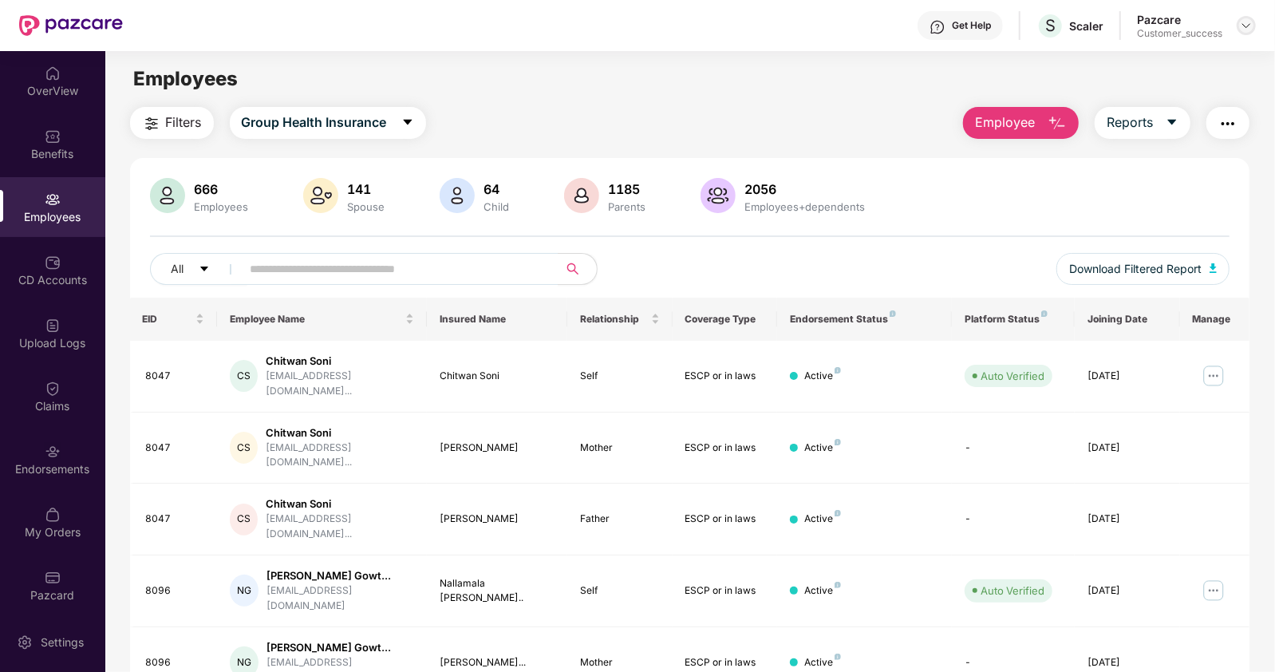
click at [1245, 23] on img at bounding box center [1246, 25] width 13 height 13
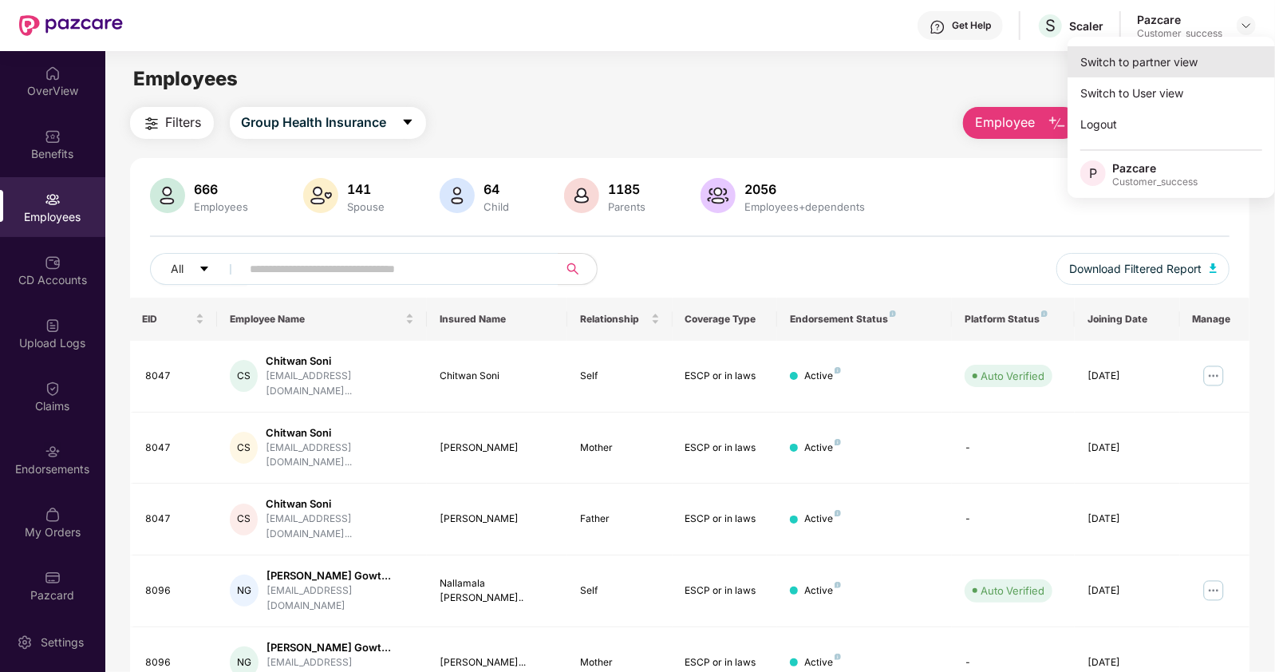
click at [1133, 60] on div "Switch to partner view" at bounding box center [1171, 61] width 207 height 31
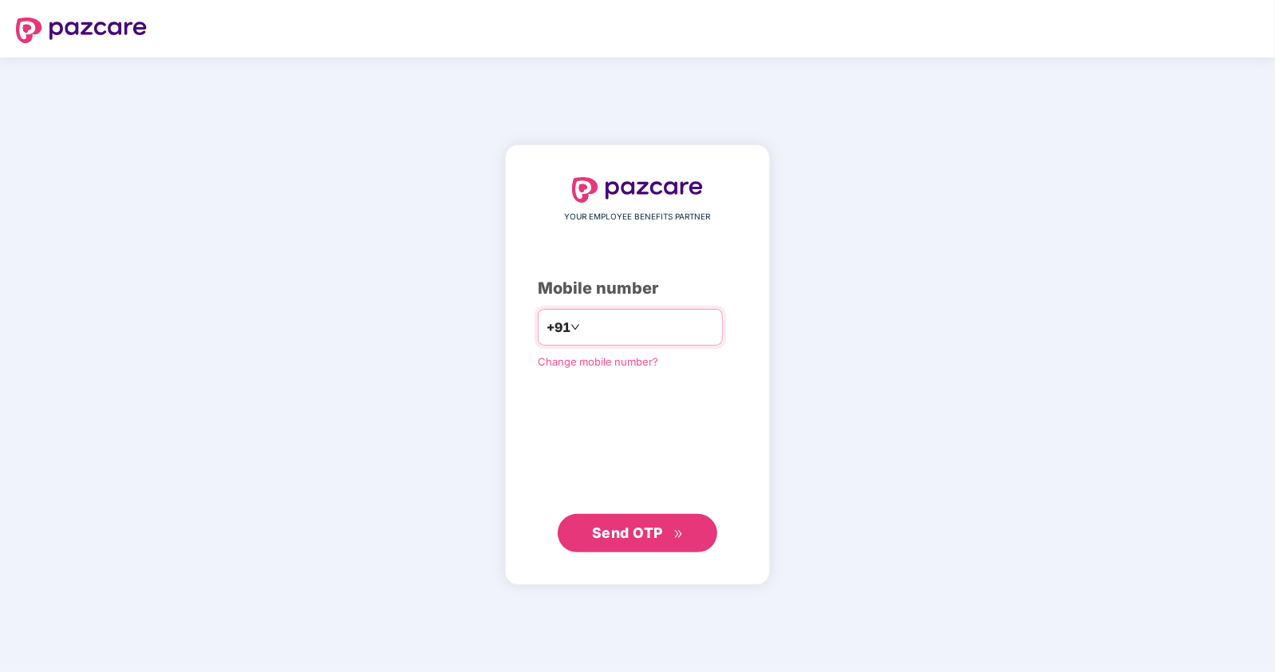
type input "**********"
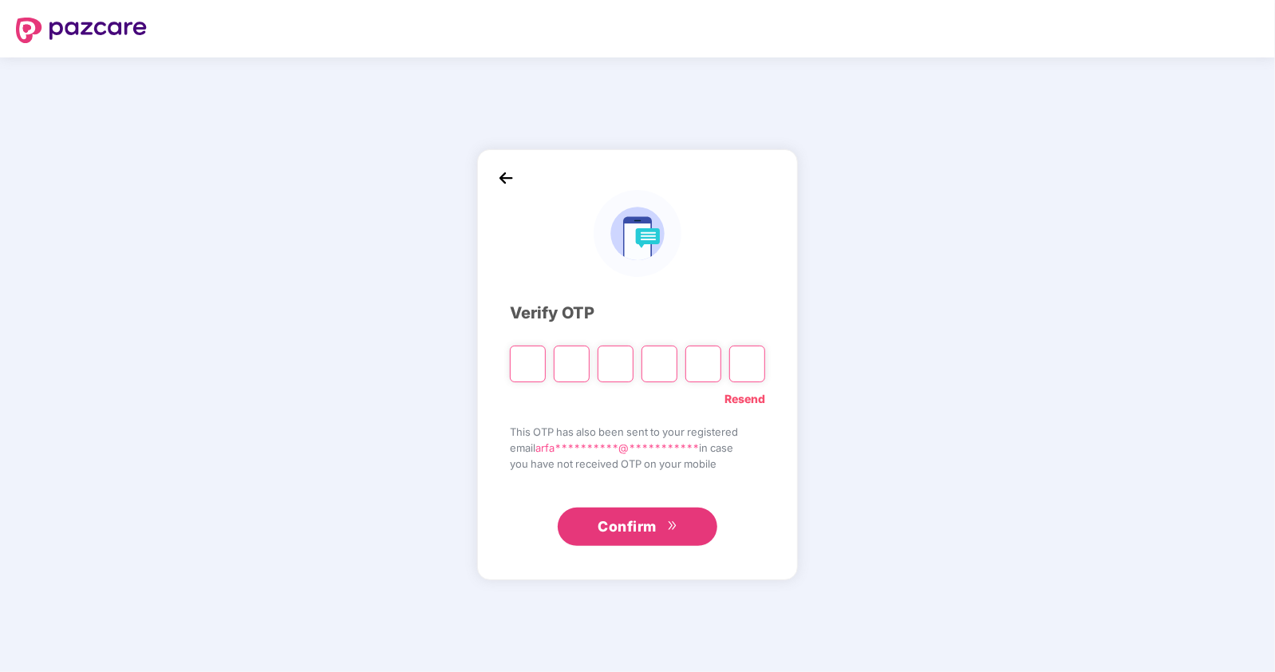
type input "*"
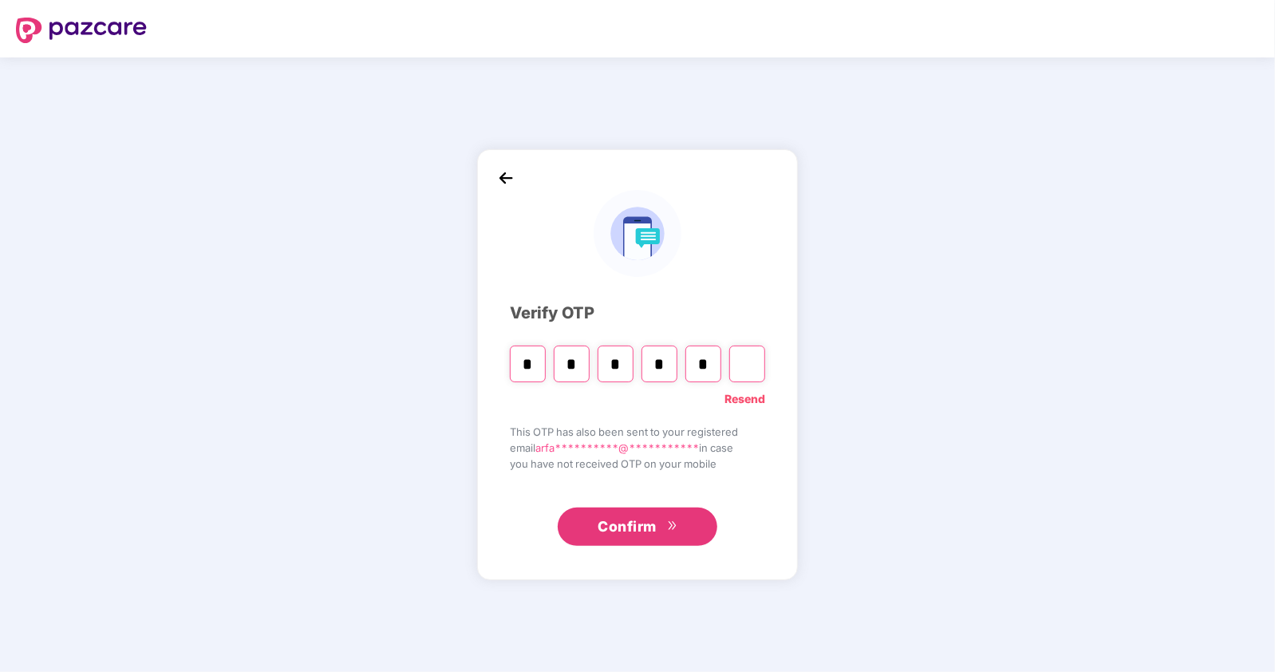
type input "*"
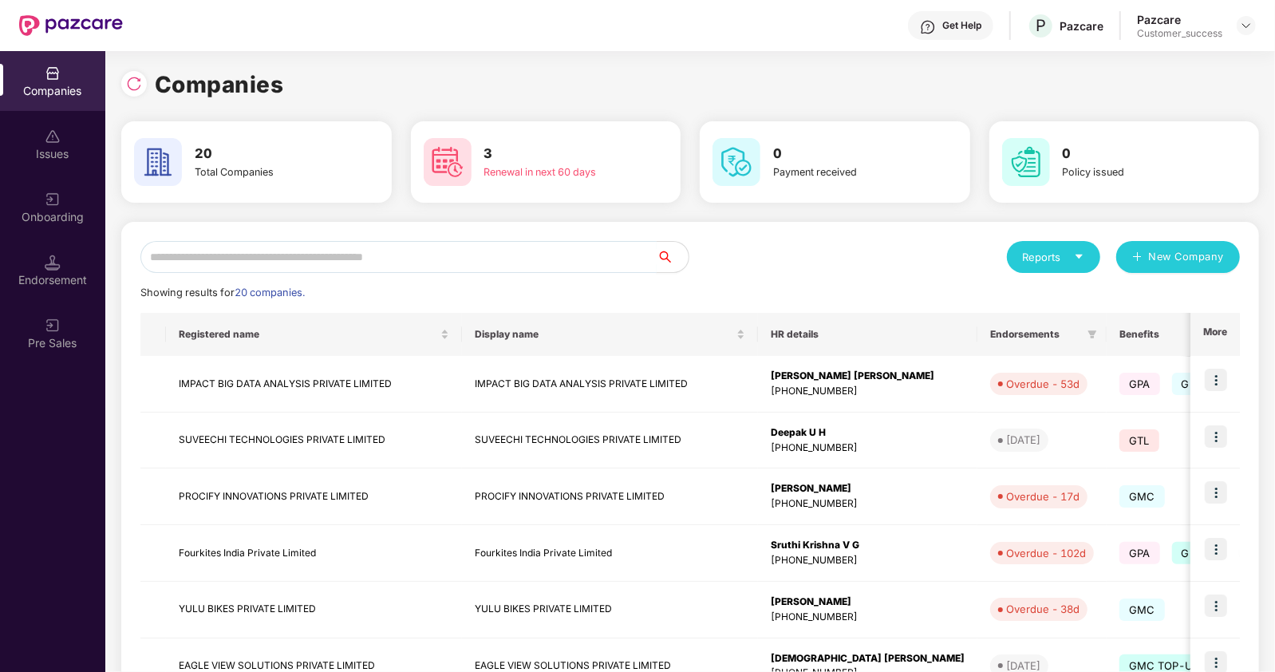
click at [463, 250] on input "text" at bounding box center [398, 257] width 516 height 32
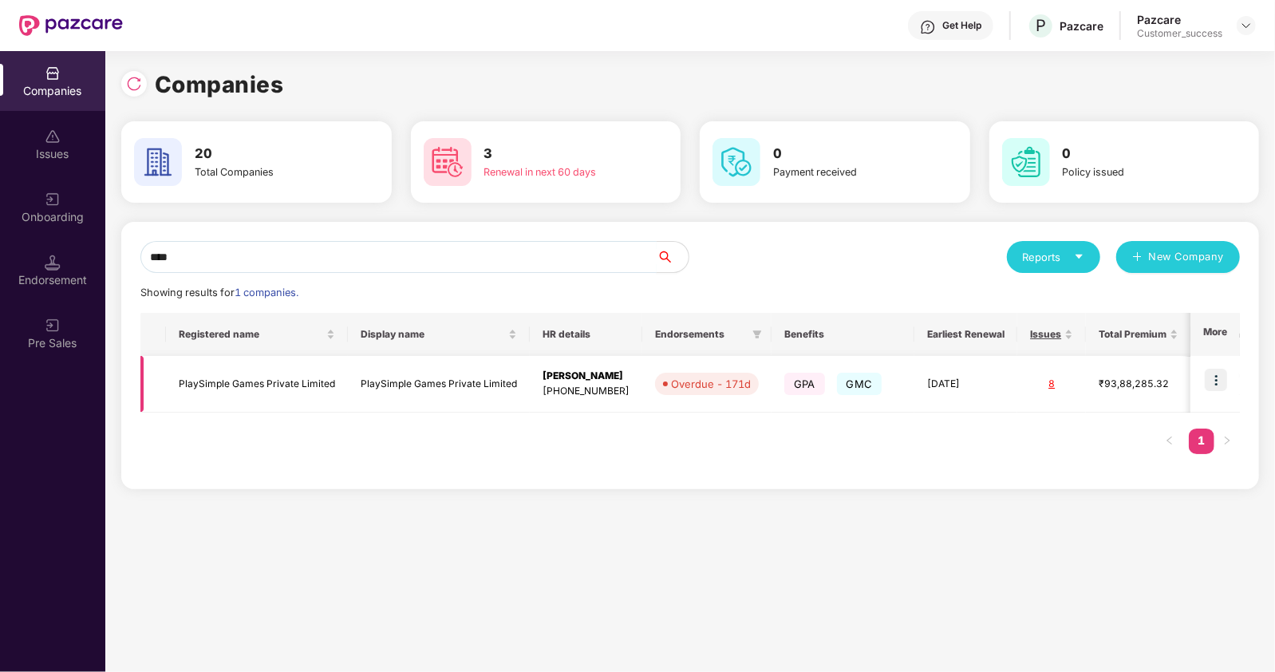
type input "****"
click at [1220, 381] on img at bounding box center [1216, 380] width 22 height 22
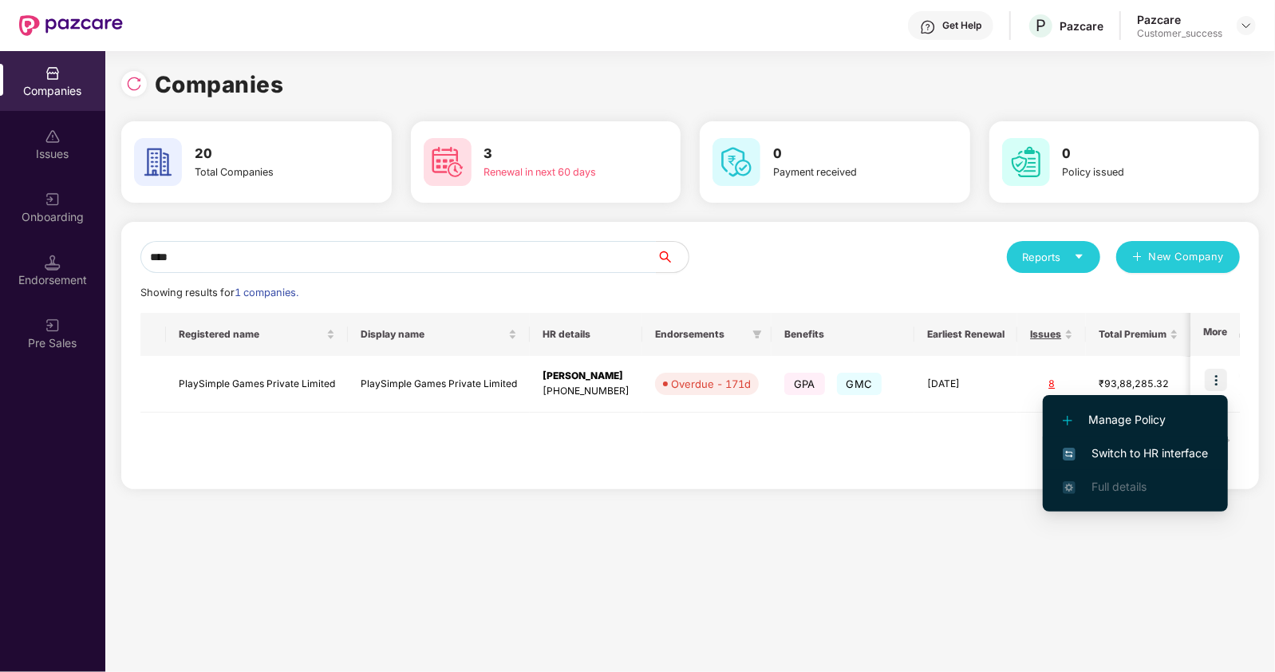
click at [1151, 455] on span "Switch to HR interface" at bounding box center [1135, 453] width 145 height 18
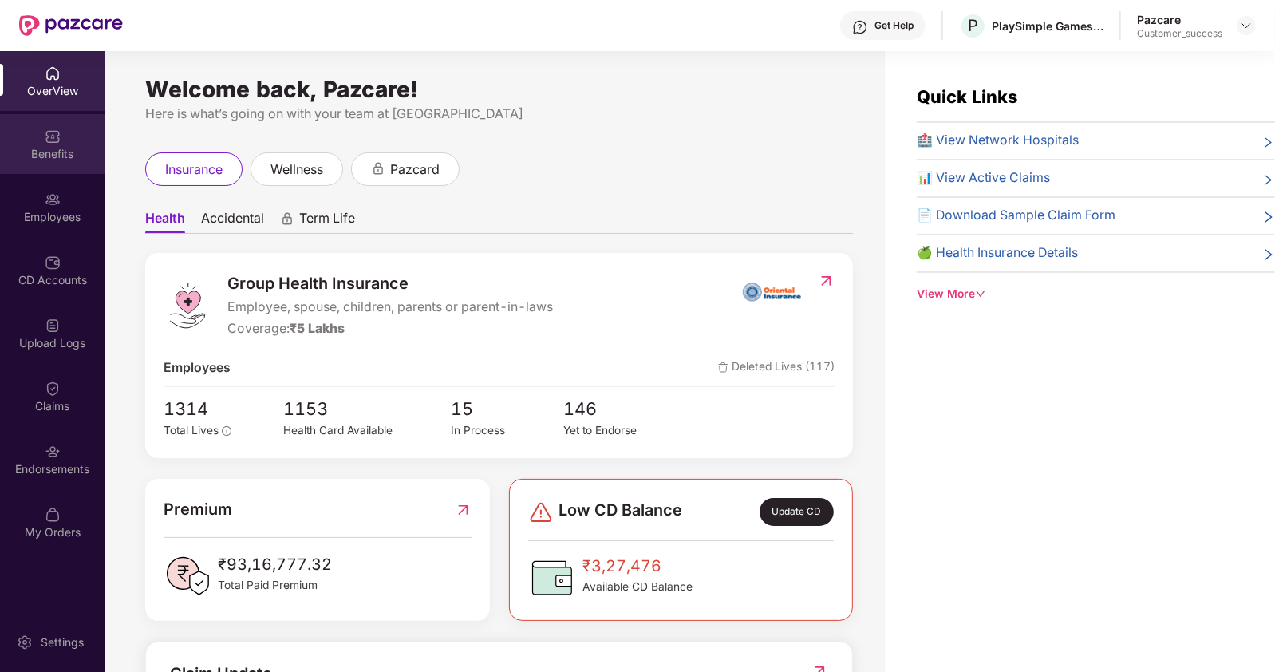
click at [68, 171] on div "Benefits" at bounding box center [52, 144] width 105 height 60
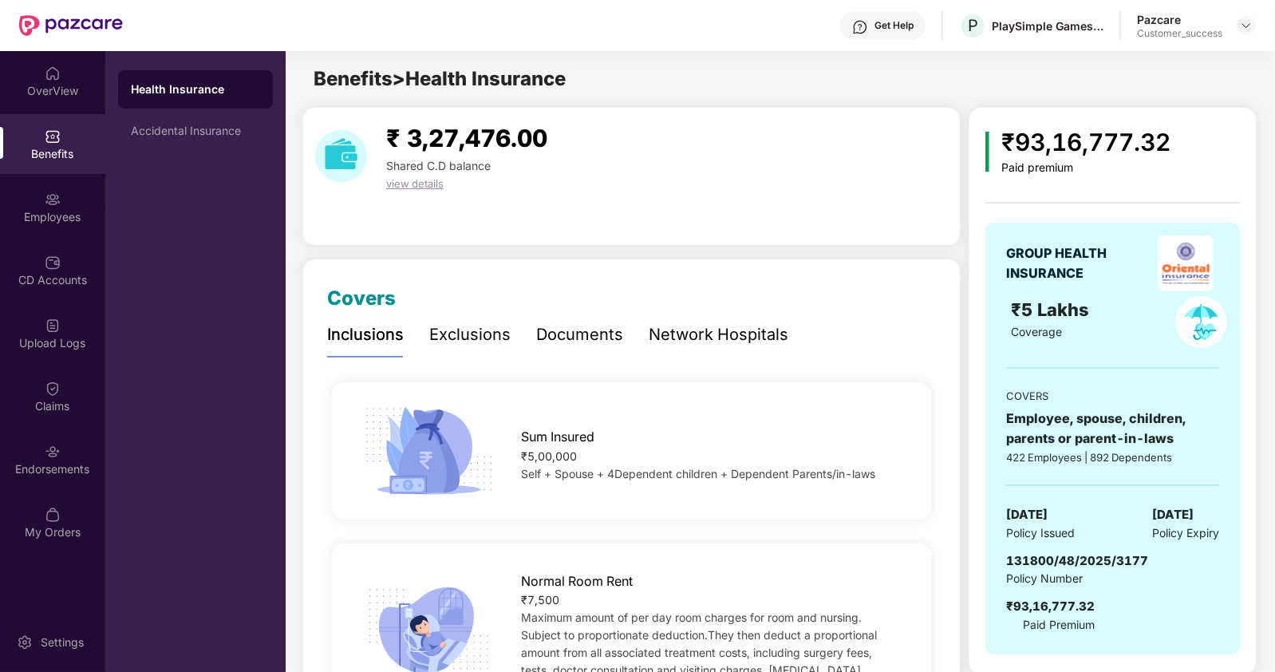
click at [551, 339] on div "Documents" at bounding box center [579, 334] width 87 height 25
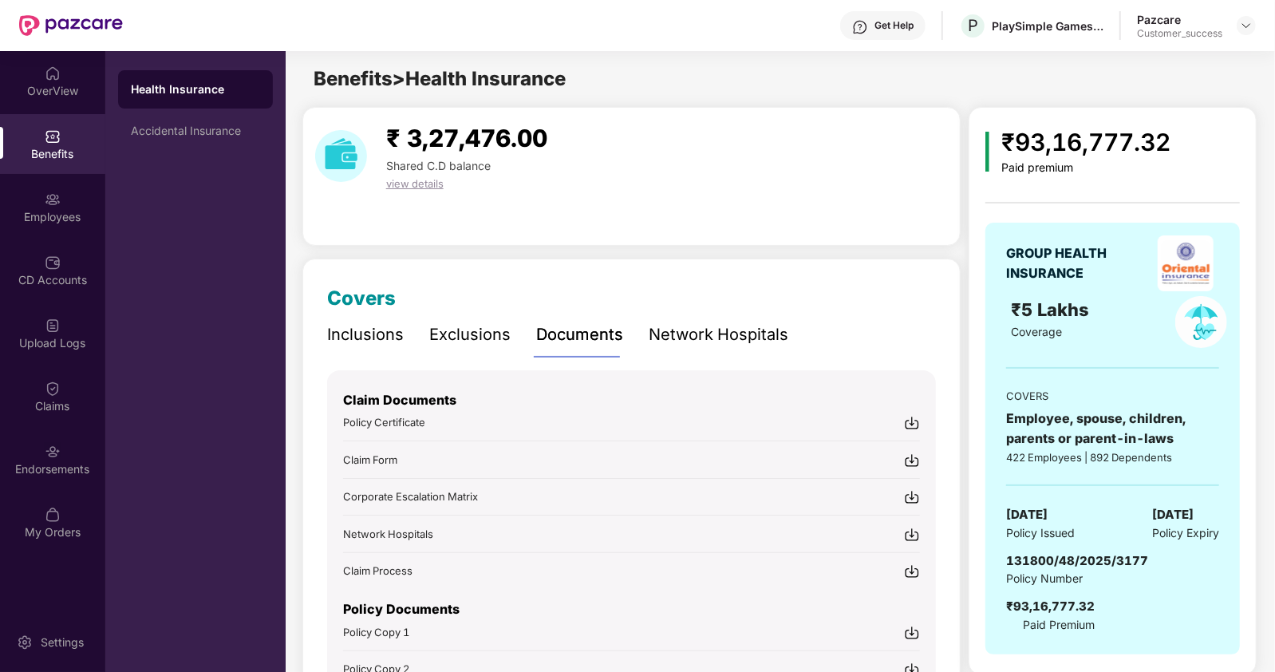
click at [387, 420] on span "Policy Certificate" at bounding box center [384, 422] width 82 height 13
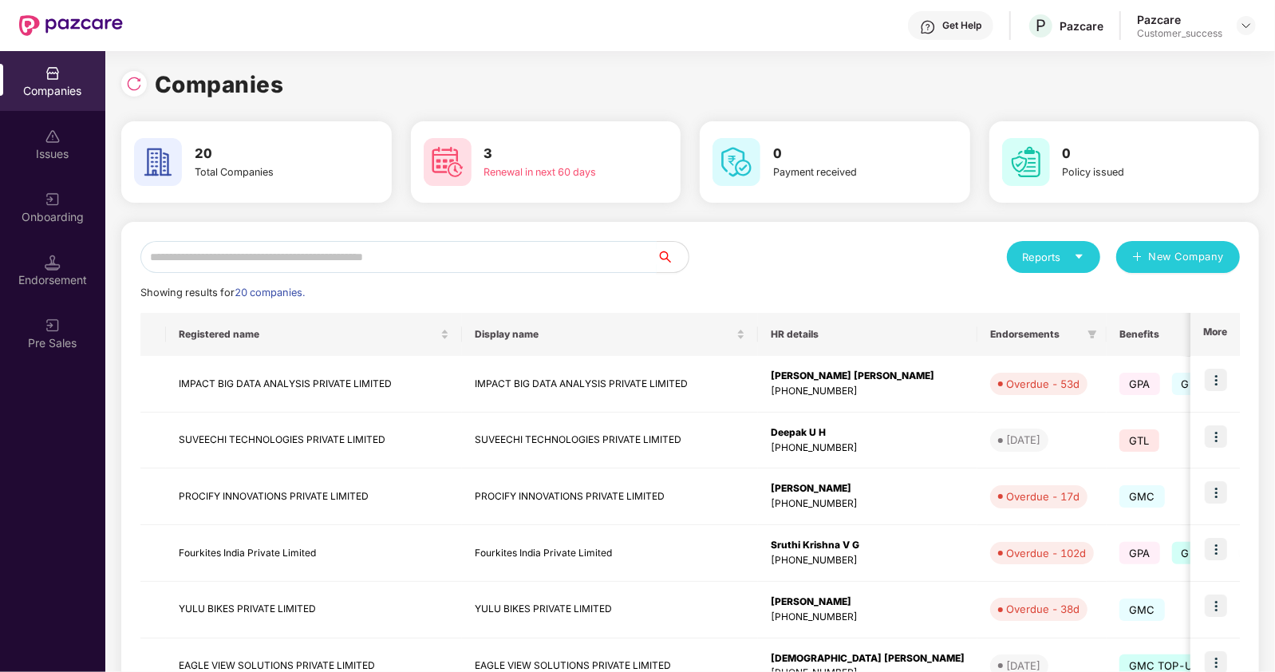
click at [339, 257] on input "text" at bounding box center [398, 257] width 516 height 32
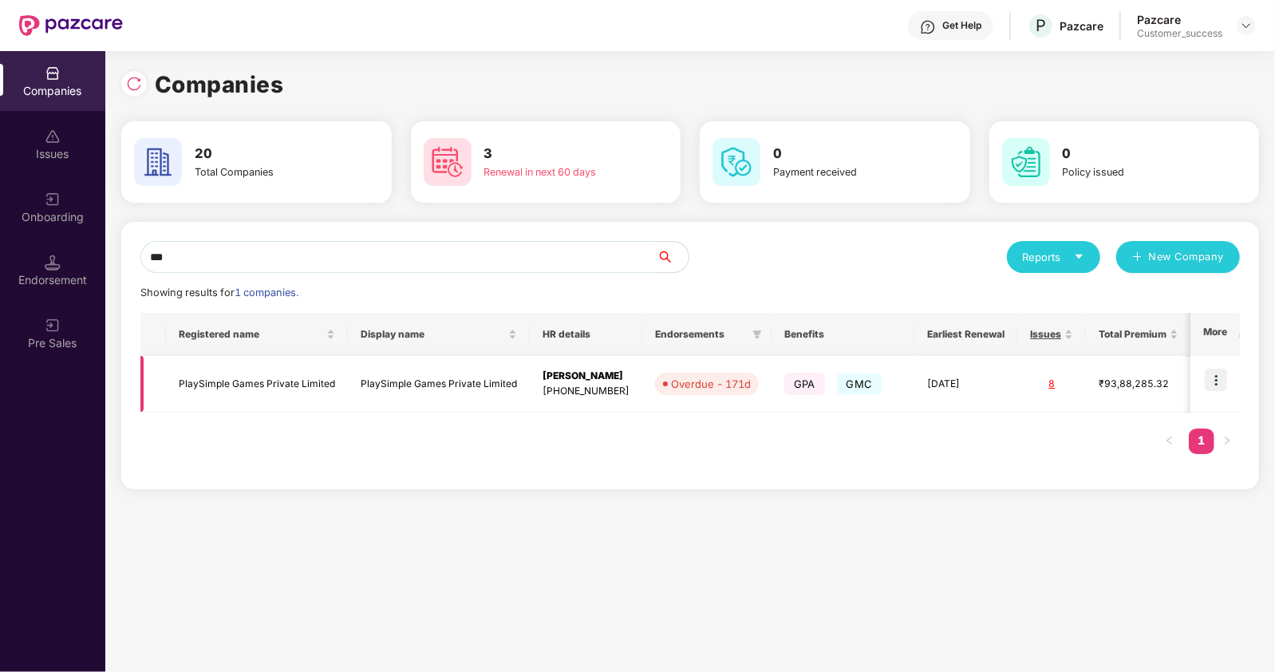
type input "***"
click at [330, 377] on td "PlaySimple Games Private Limited" at bounding box center [257, 384] width 182 height 57
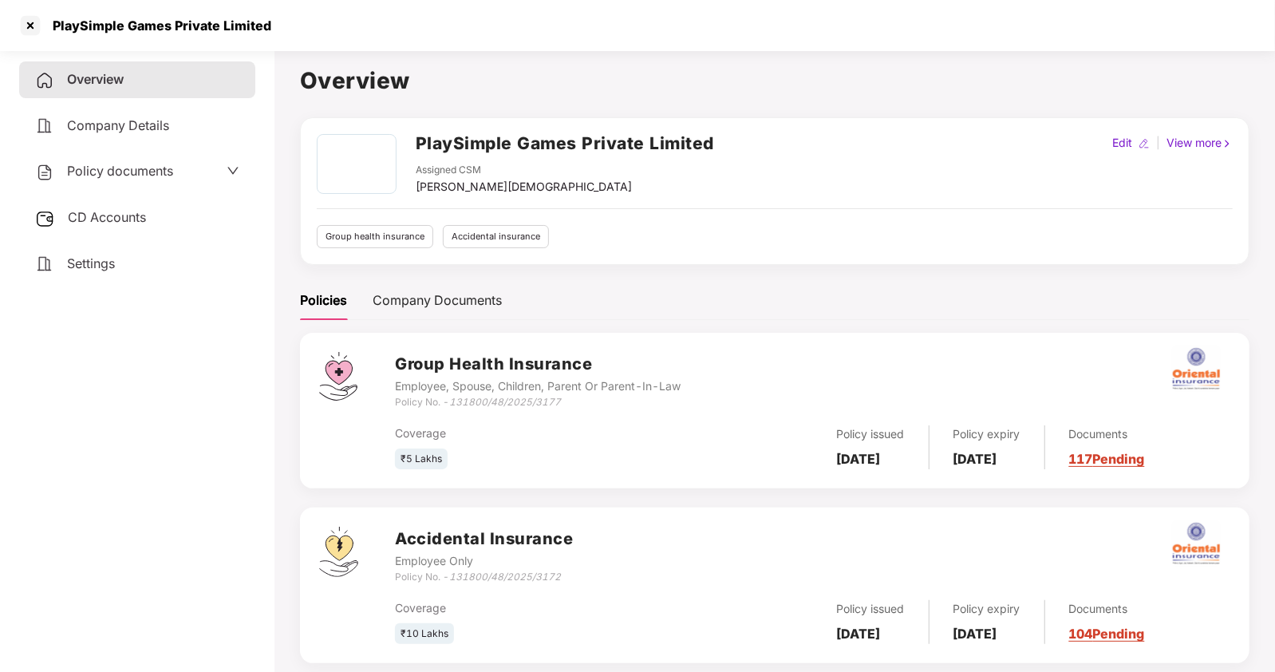
click at [101, 170] on span "Policy documents" at bounding box center [120, 171] width 106 height 16
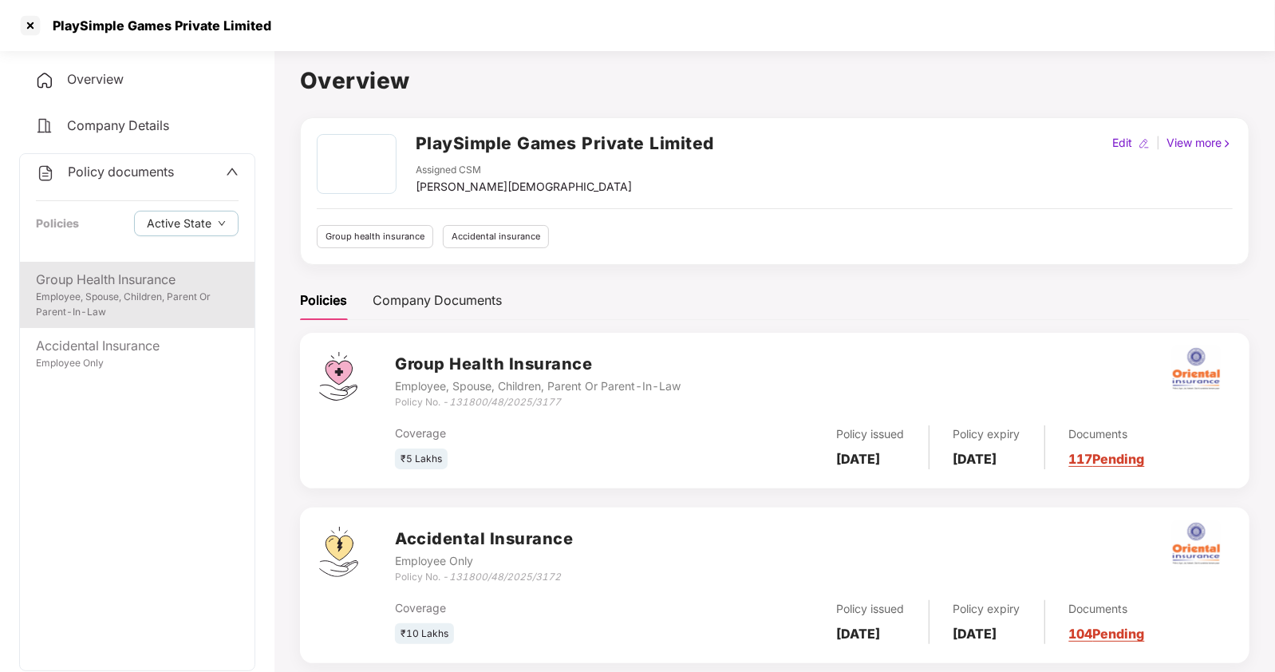
click at [114, 279] on div "Group Health Insurance" at bounding box center [137, 280] width 203 height 20
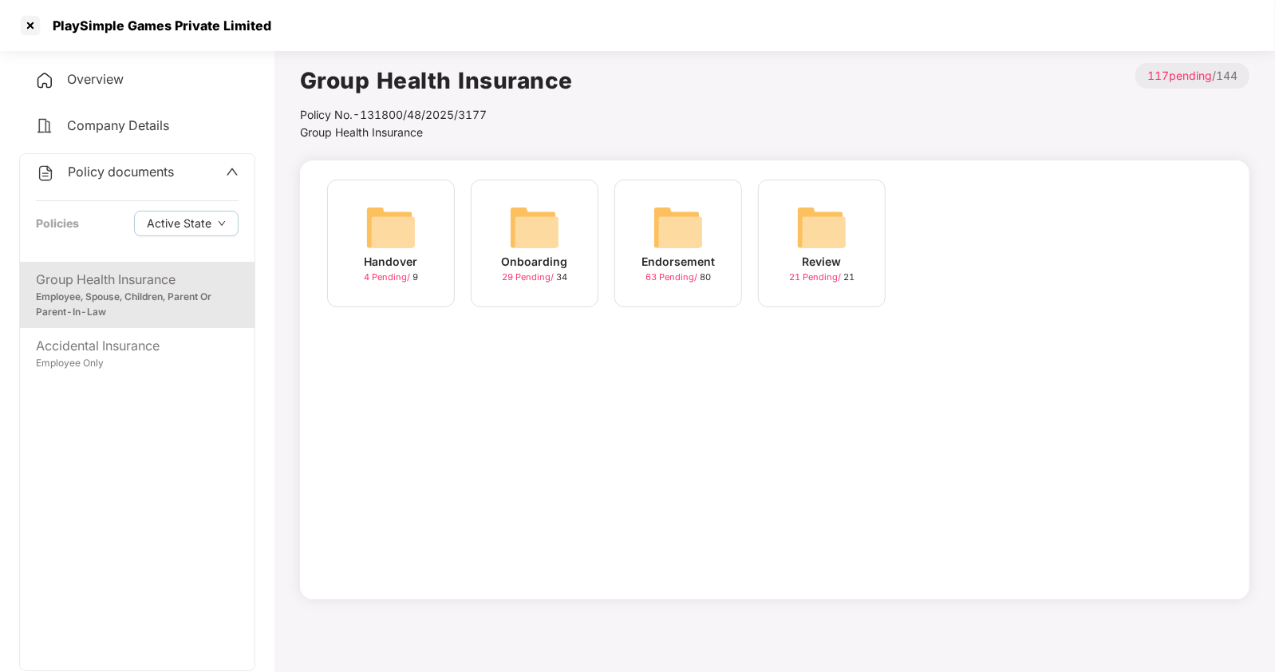
click at [519, 241] on img at bounding box center [534, 227] width 51 height 51
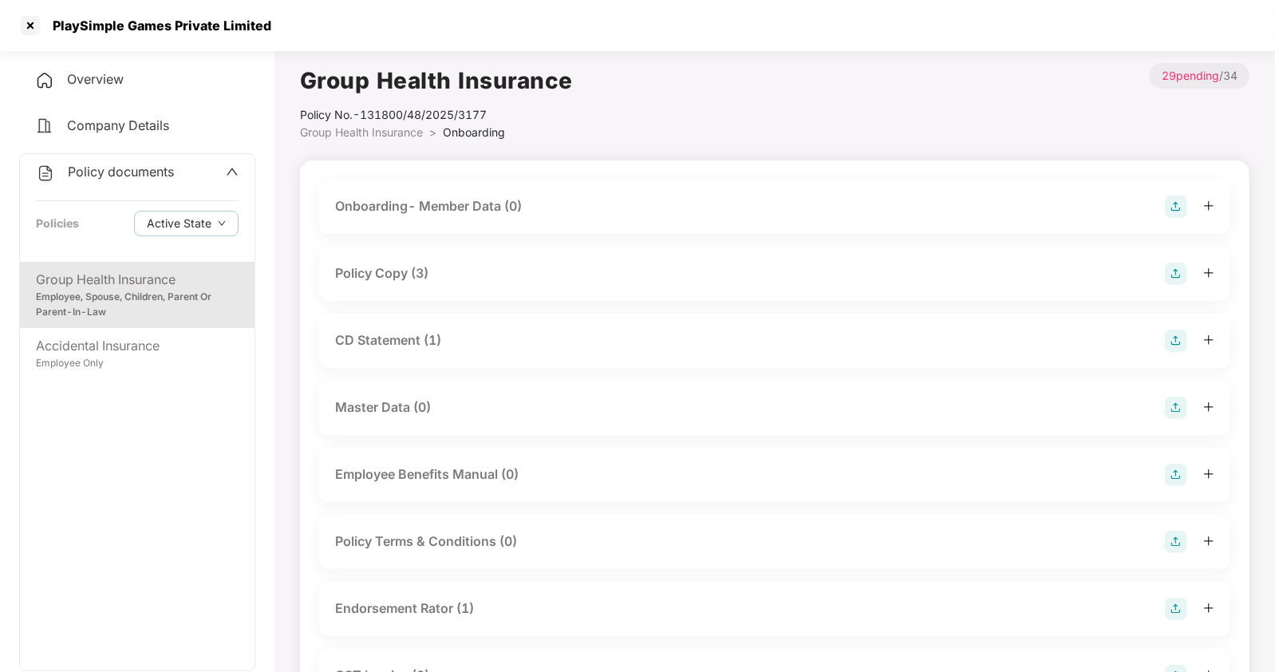
click at [389, 267] on div "Policy Copy (3)" at bounding box center [381, 273] width 93 height 20
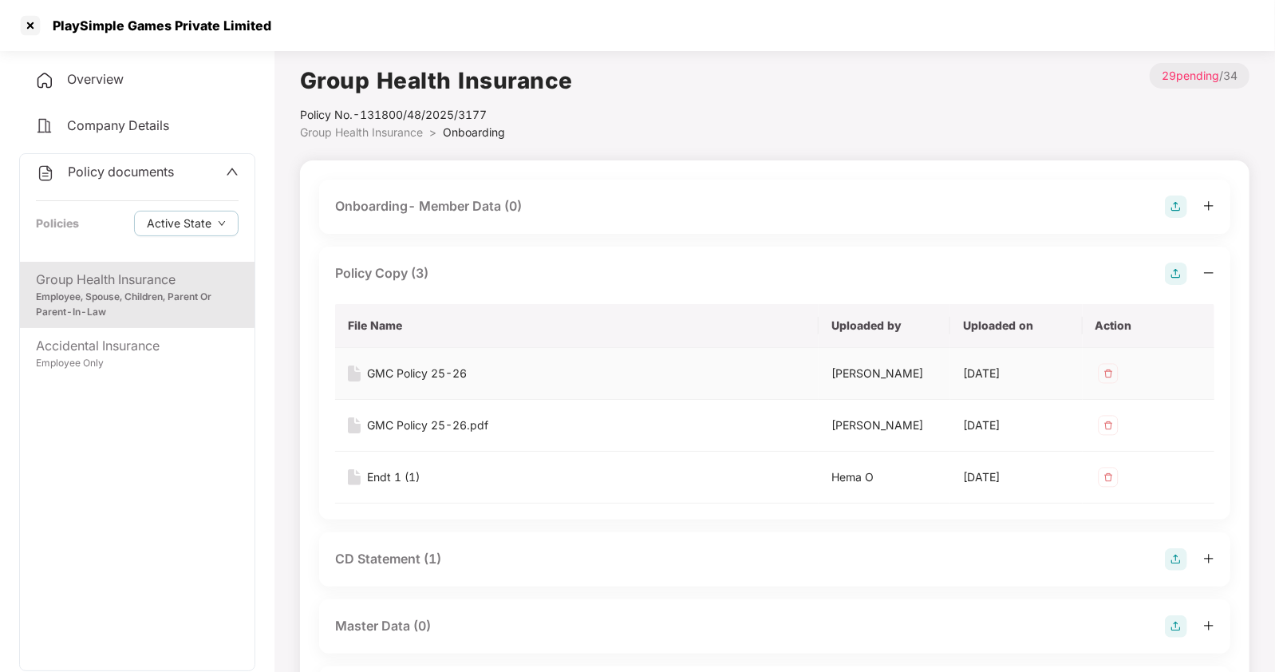
click at [420, 371] on div "GMC Policy 25-26" at bounding box center [417, 374] width 100 height 18
